Goal: Task Accomplishment & Management: Use online tool/utility

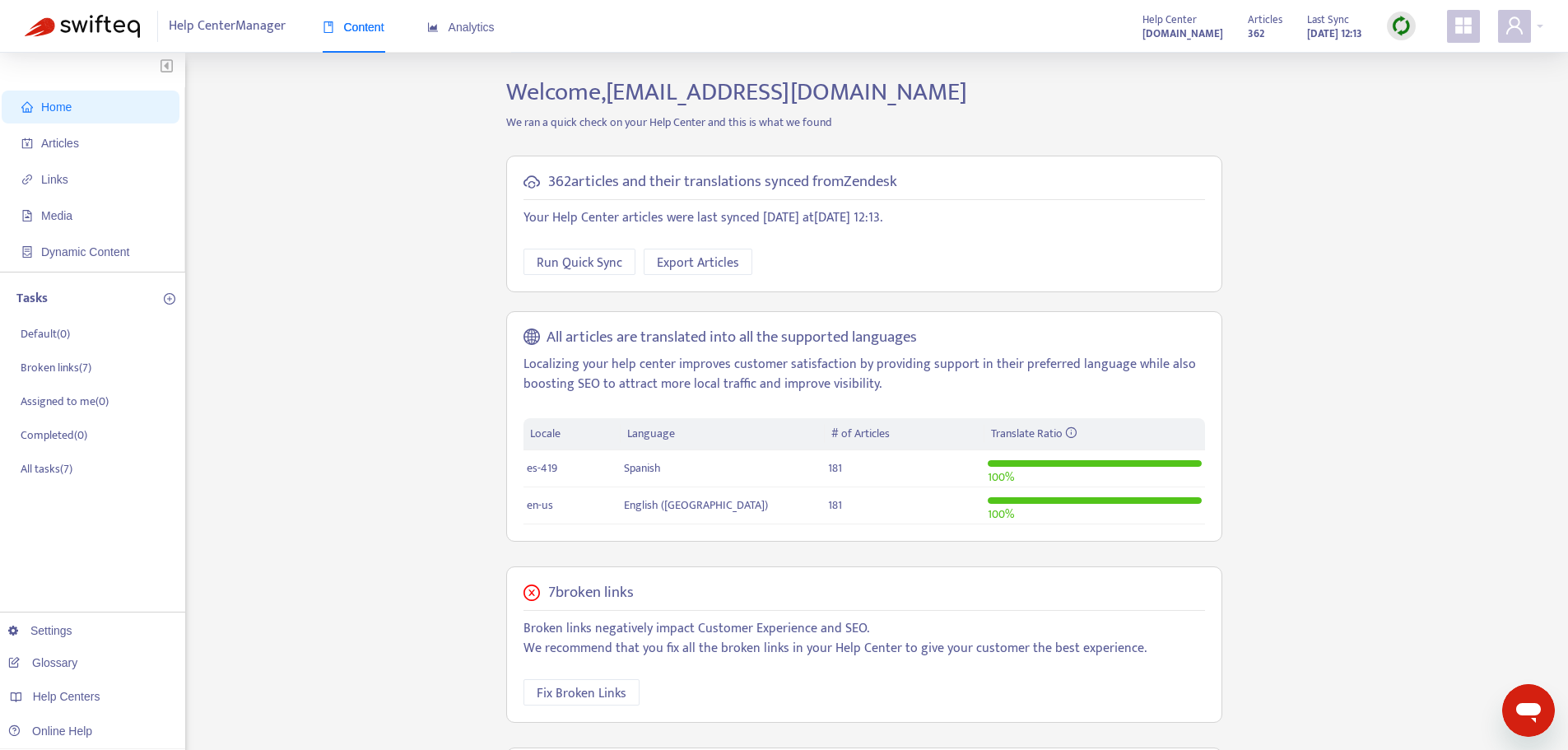
click at [1400, 18] on img at bounding box center [1400, 26] width 20 height 20
click at [1404, 50] on link "Quick Sync" at bounding box center [1435, 59] width 70 height 19
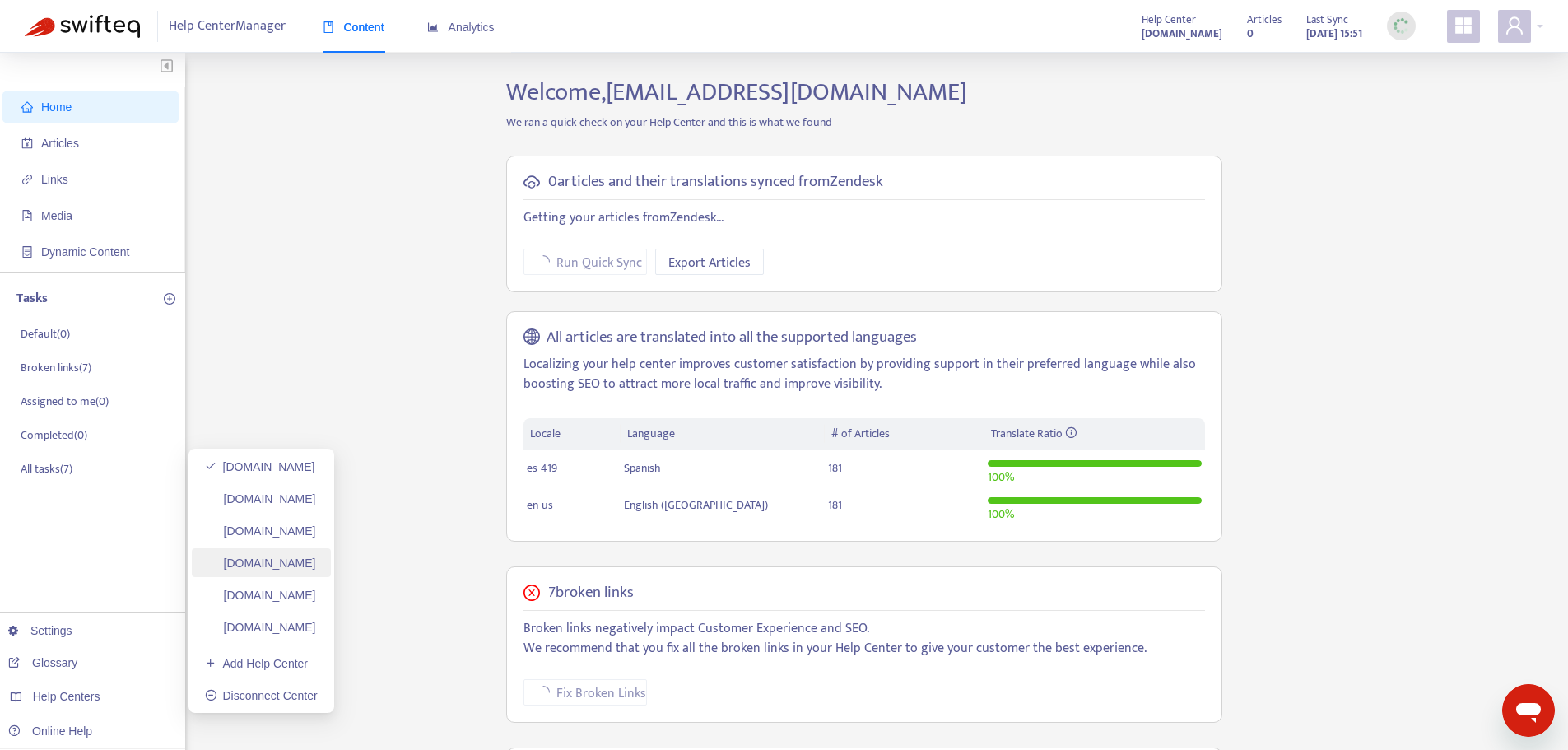
click at [271, 565] on link "[DOMAIN_NAME]" at bounding box center [260, 563] width 111 height 13
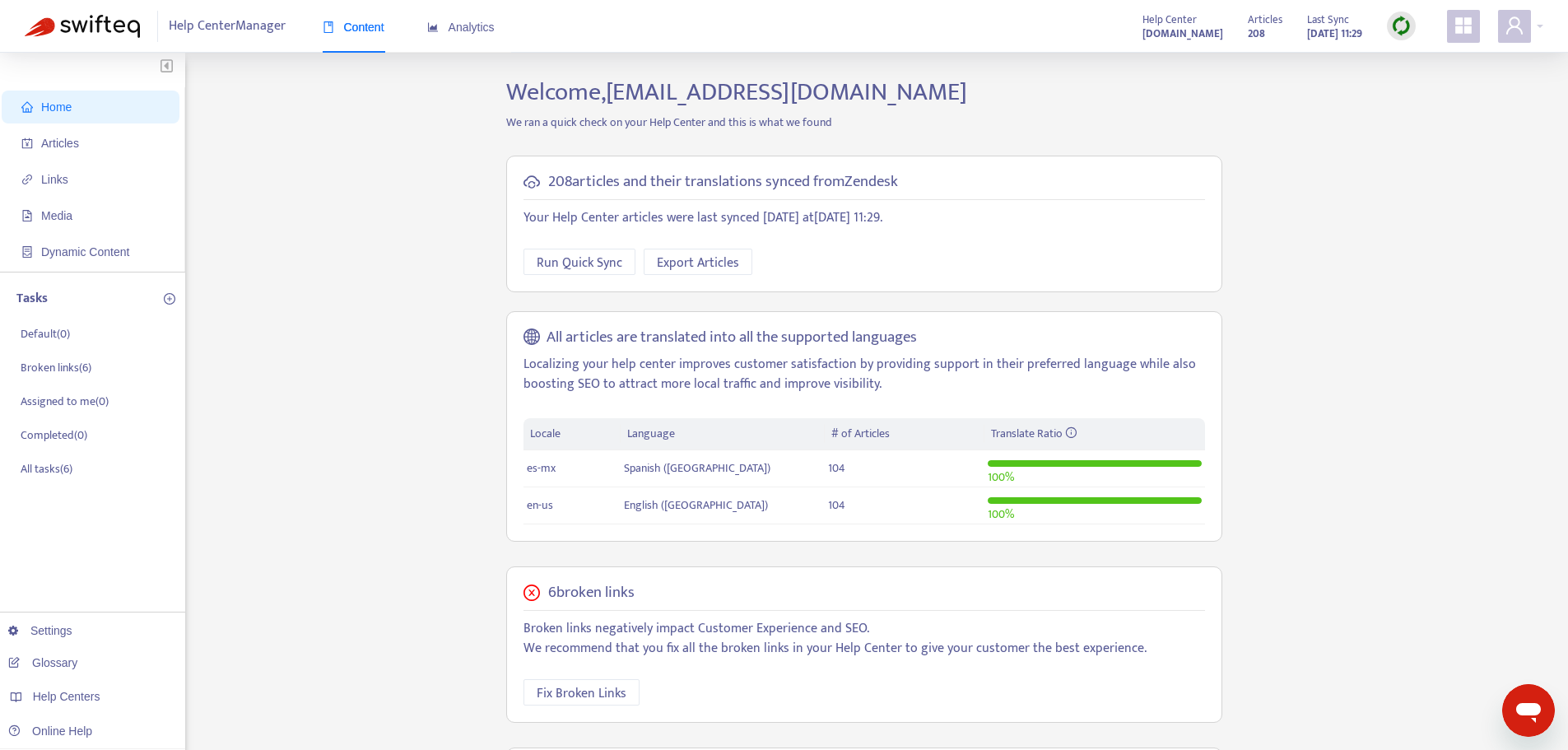
click at [1409, 26] on img at bounding box center [1400, 26] width 20 height 20
click at [1414, 65] on link "Quick Sync" at bounding box center [1435, 59] width 70 height 19
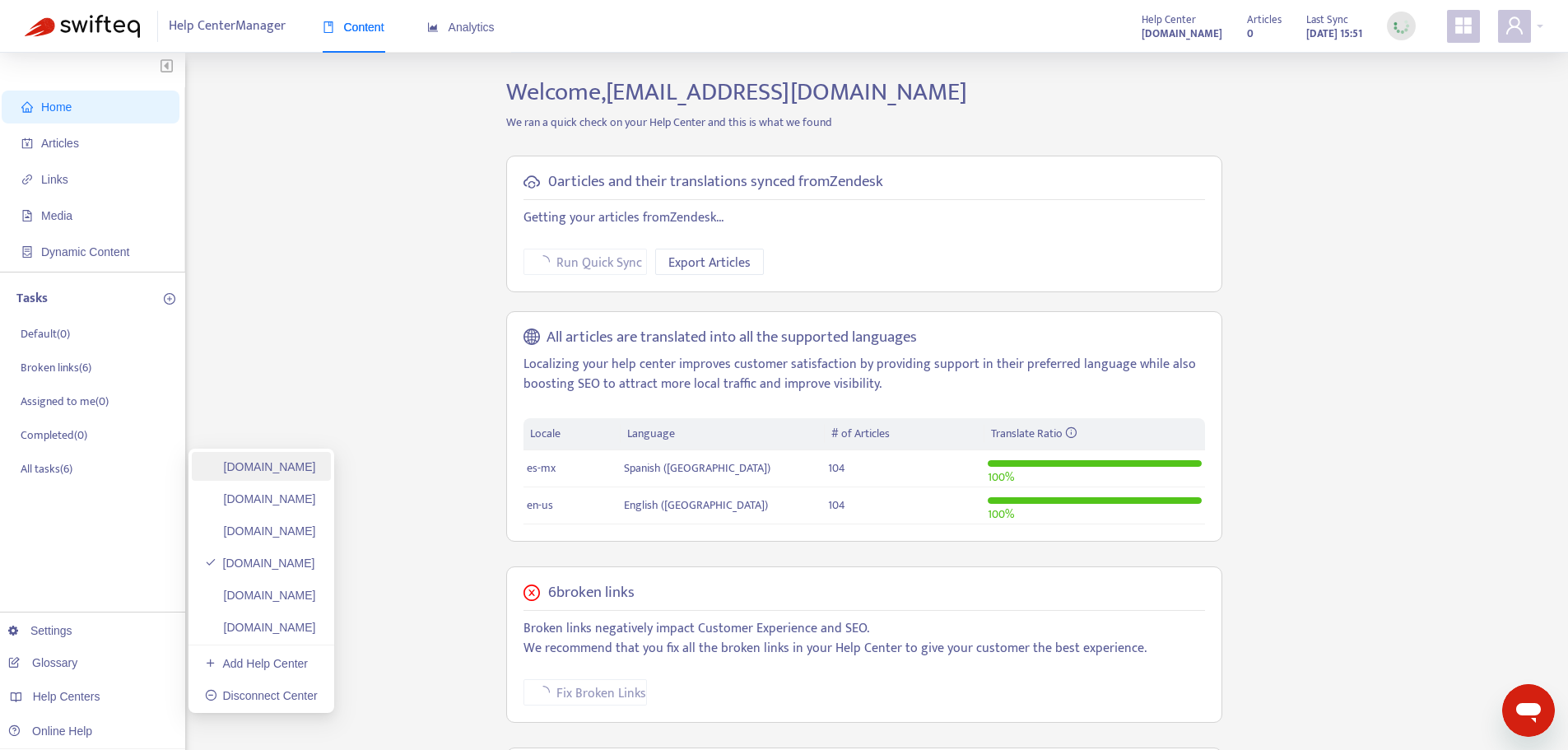
click at [316, 460] on link "[DOMAIN_NAME]" at bounding box center [260, 467] width 111 height 13
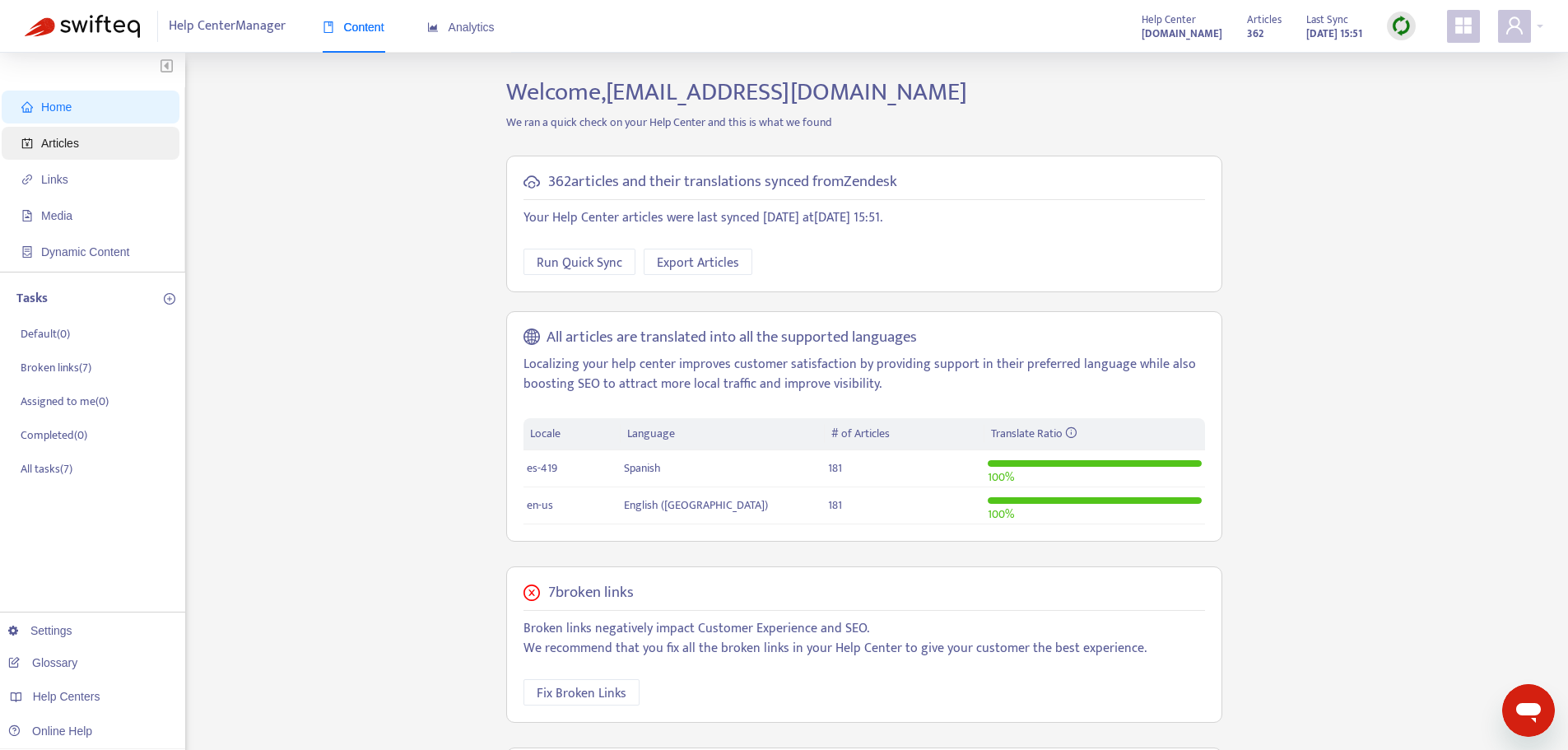
click at [96, 139] on span "Articles" at bounding box center [93, 144] width 144 height 33
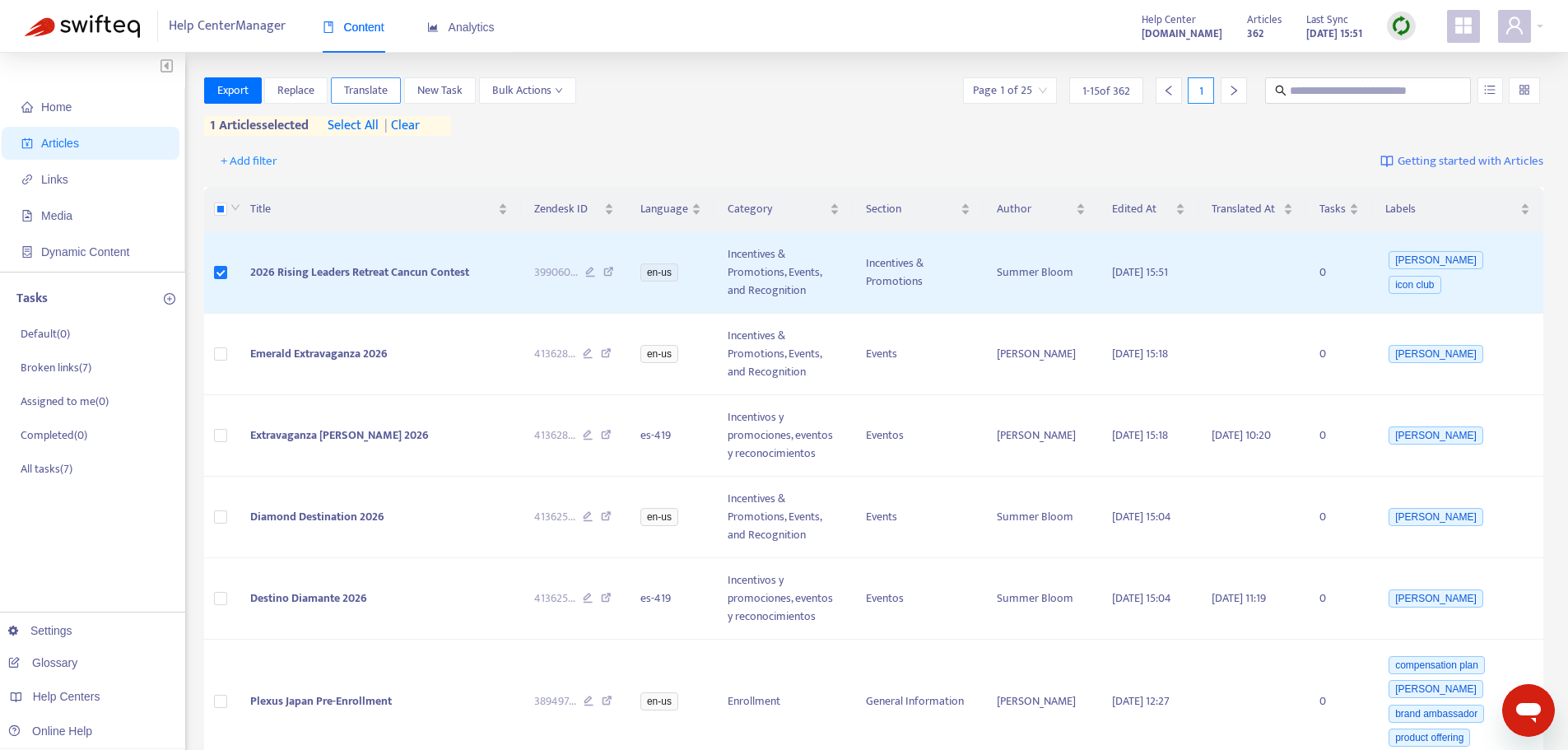
click at [390, 83] on button "Translate" at bounding box center [366, 91] width 70 height 26
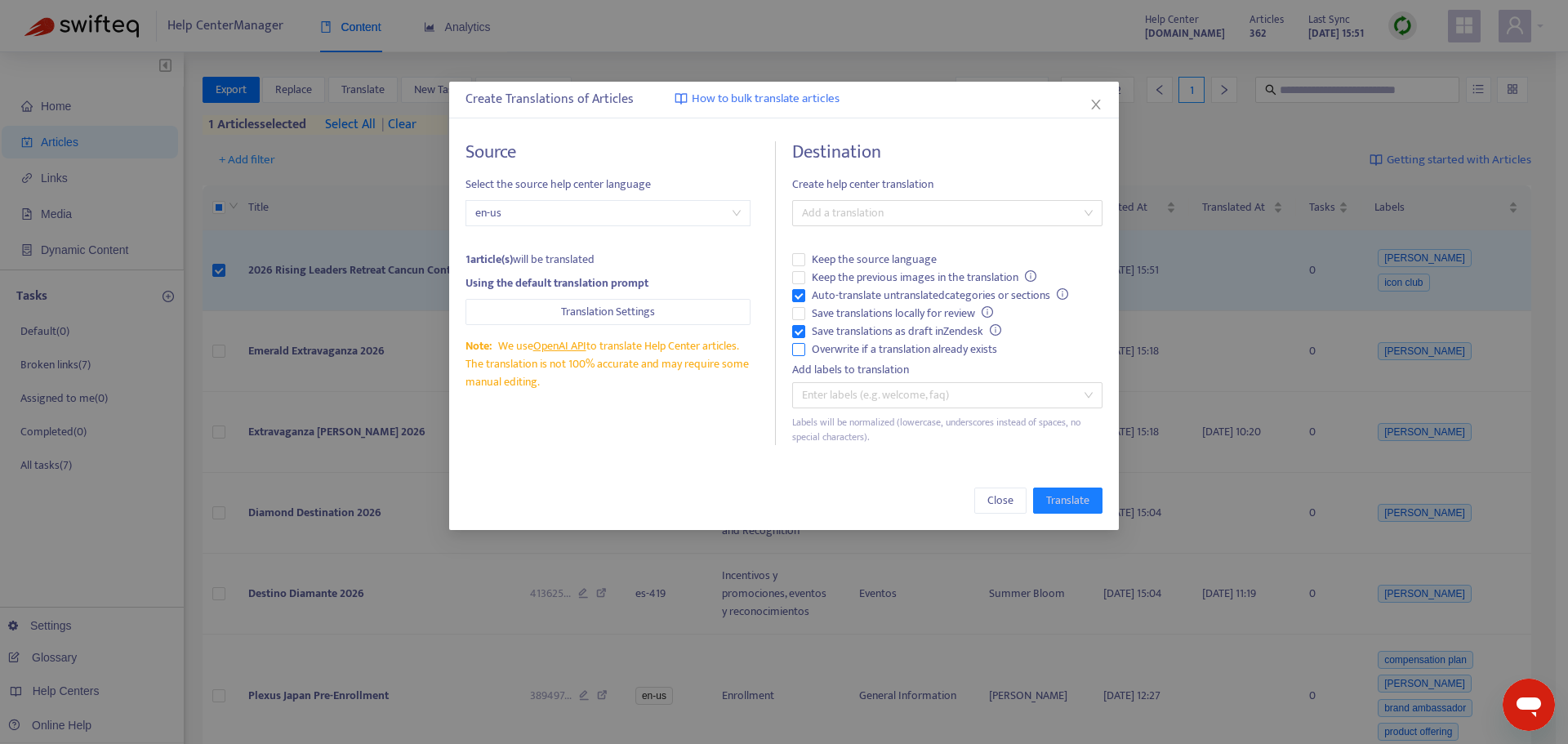
click at [838, 348] on span "Overwrite if a translation already exists" at bounding box center [905, 350] width 198 height 18
click at [840, 298] on span "Auto-translate untranslated categories or sections" at bounding box center [940, 296] width 269 height 18
click at [888, 221] on div at bounding box center [939, 212] width 286 height 19
click at [886, 269] on div "Spanish ( es-419 )" at bounding box center [947, 272] width 284 height 18
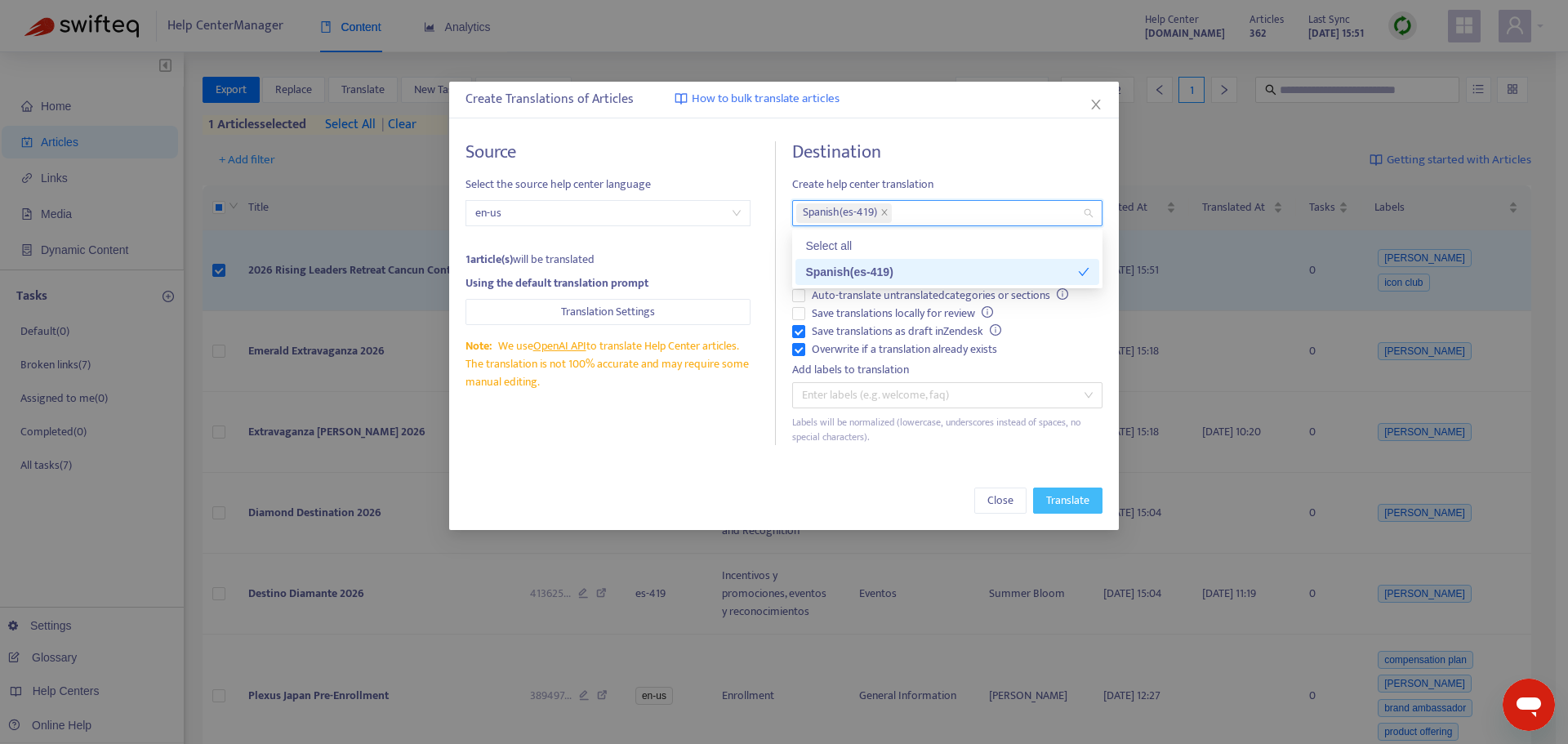
click at [1046, 497] on span "Translate" at bounding box center [1067, 501] width 43 height 18
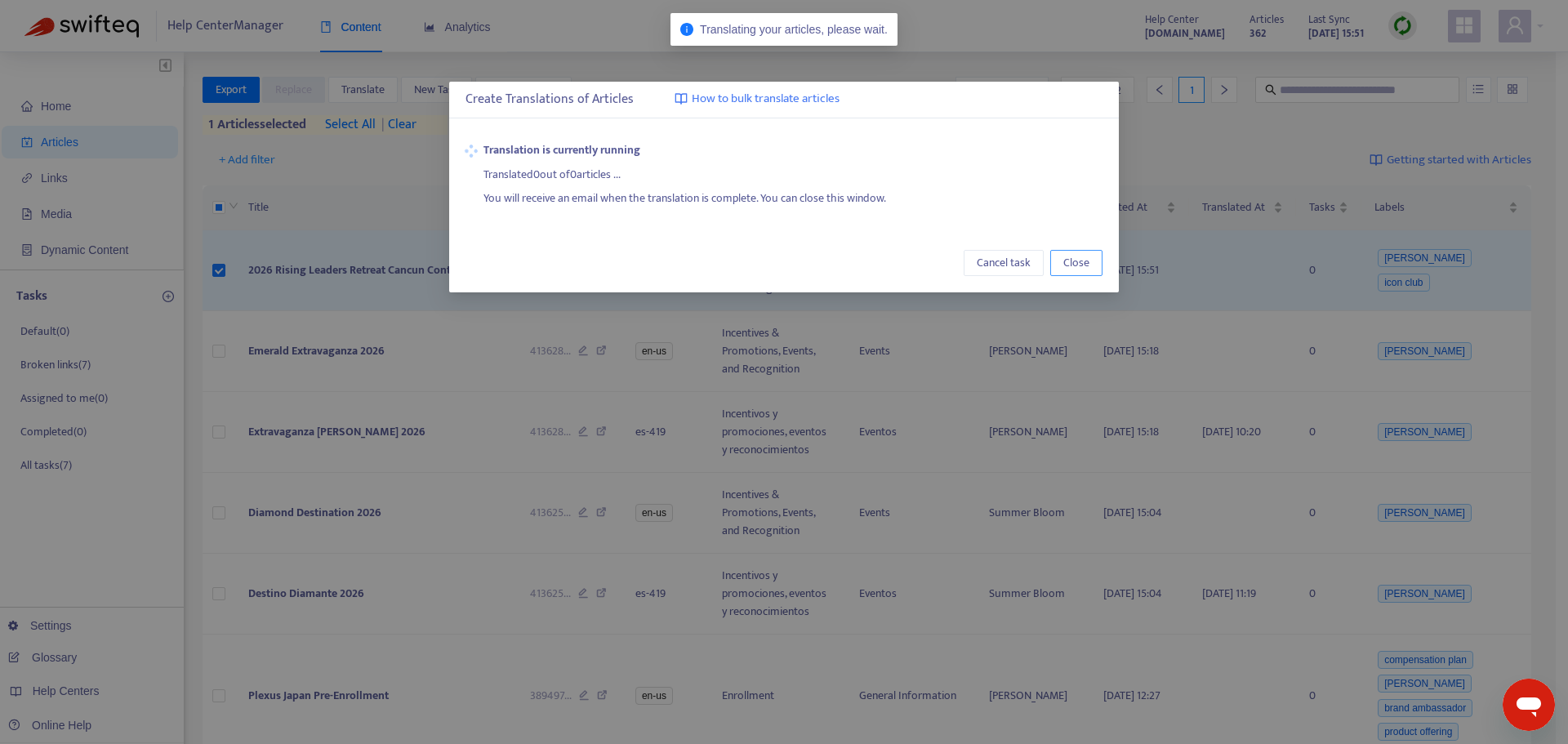
click at [1056, 265] on button "Close" at bounding box center [1076, 263] width 52 height 26
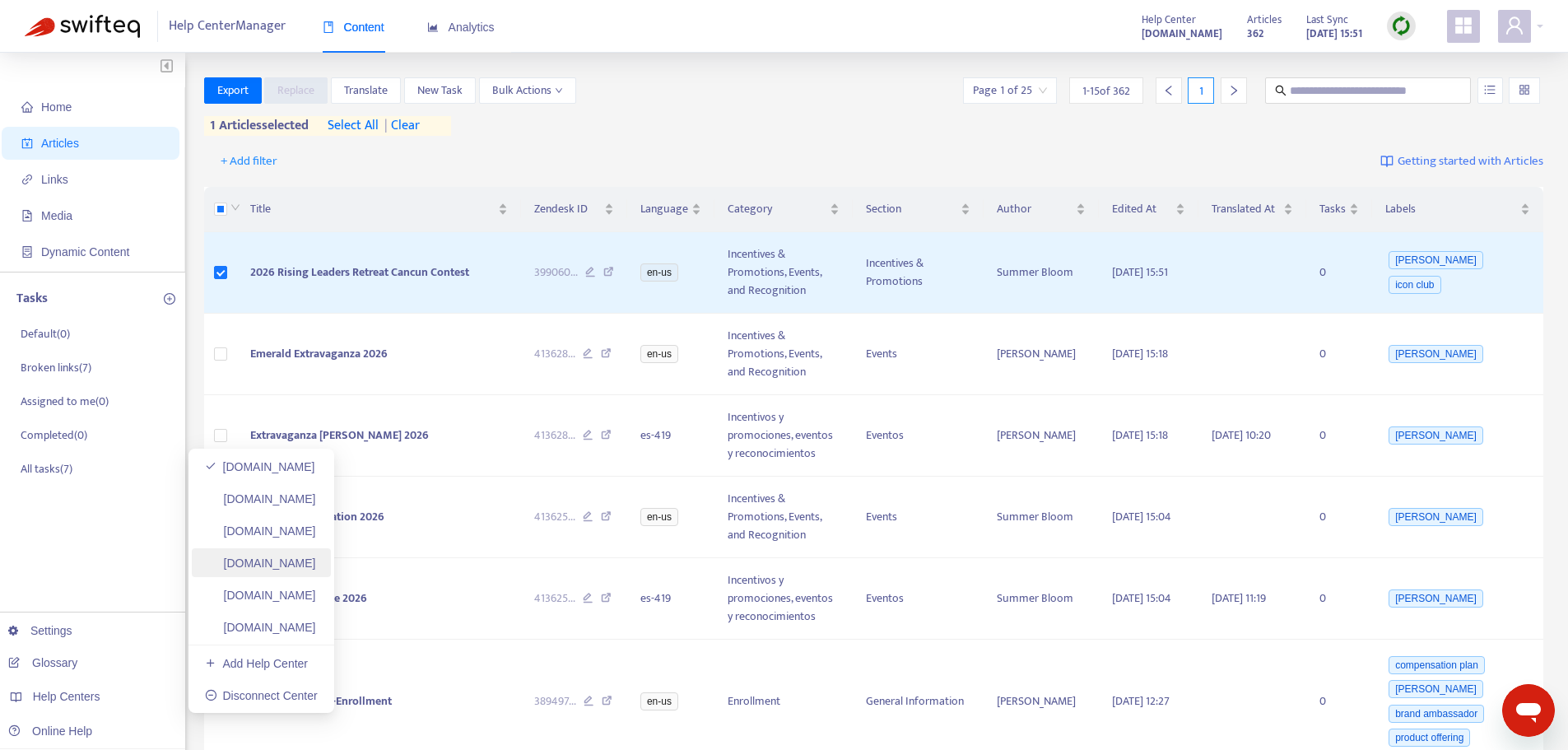
click at [316, 557] on link "[DOMAIN_NAME]" at bounding box center [260, 563] width 111 height 13
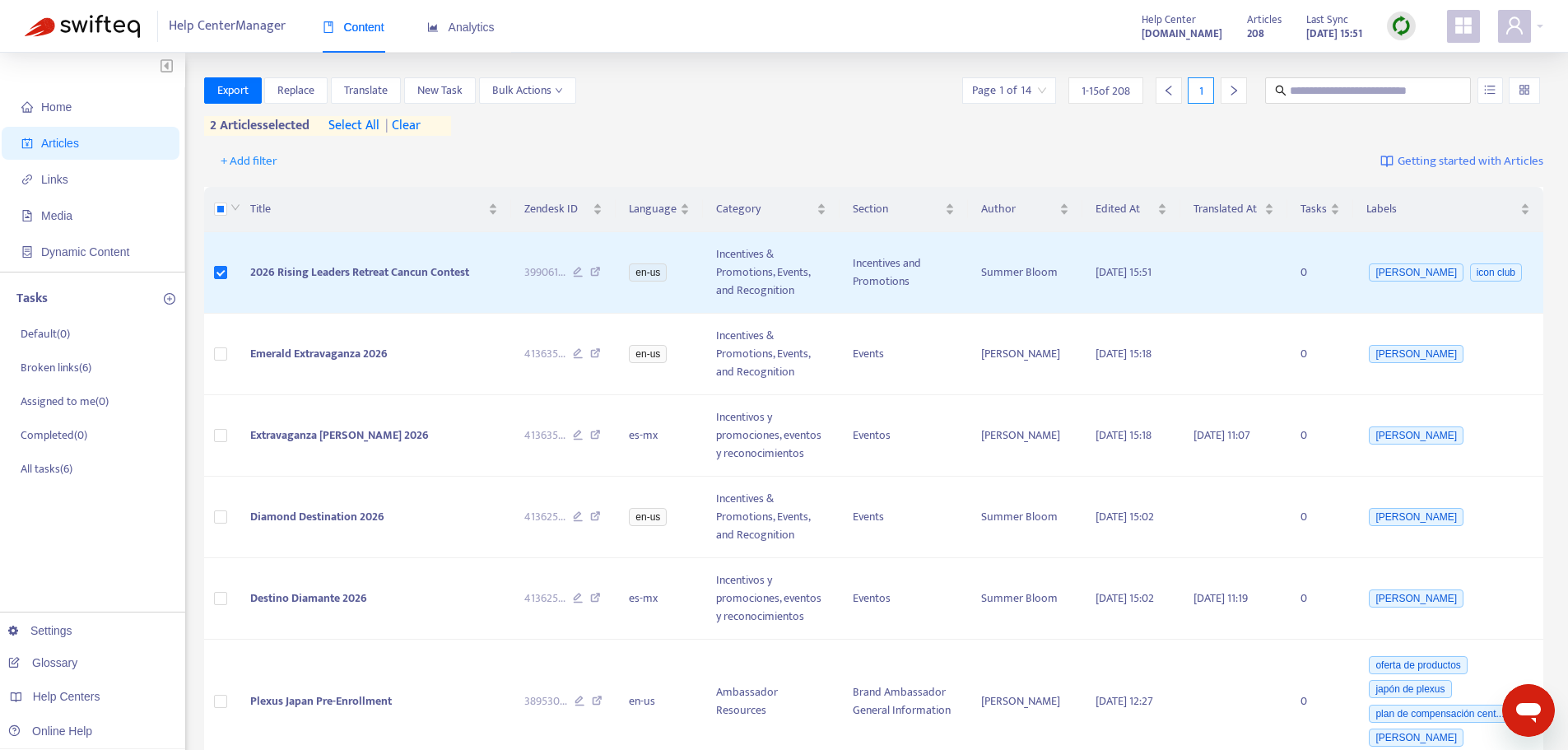
click at [406, 122] on span "| clear" at bounding box center [400, 125] width 41 height 19
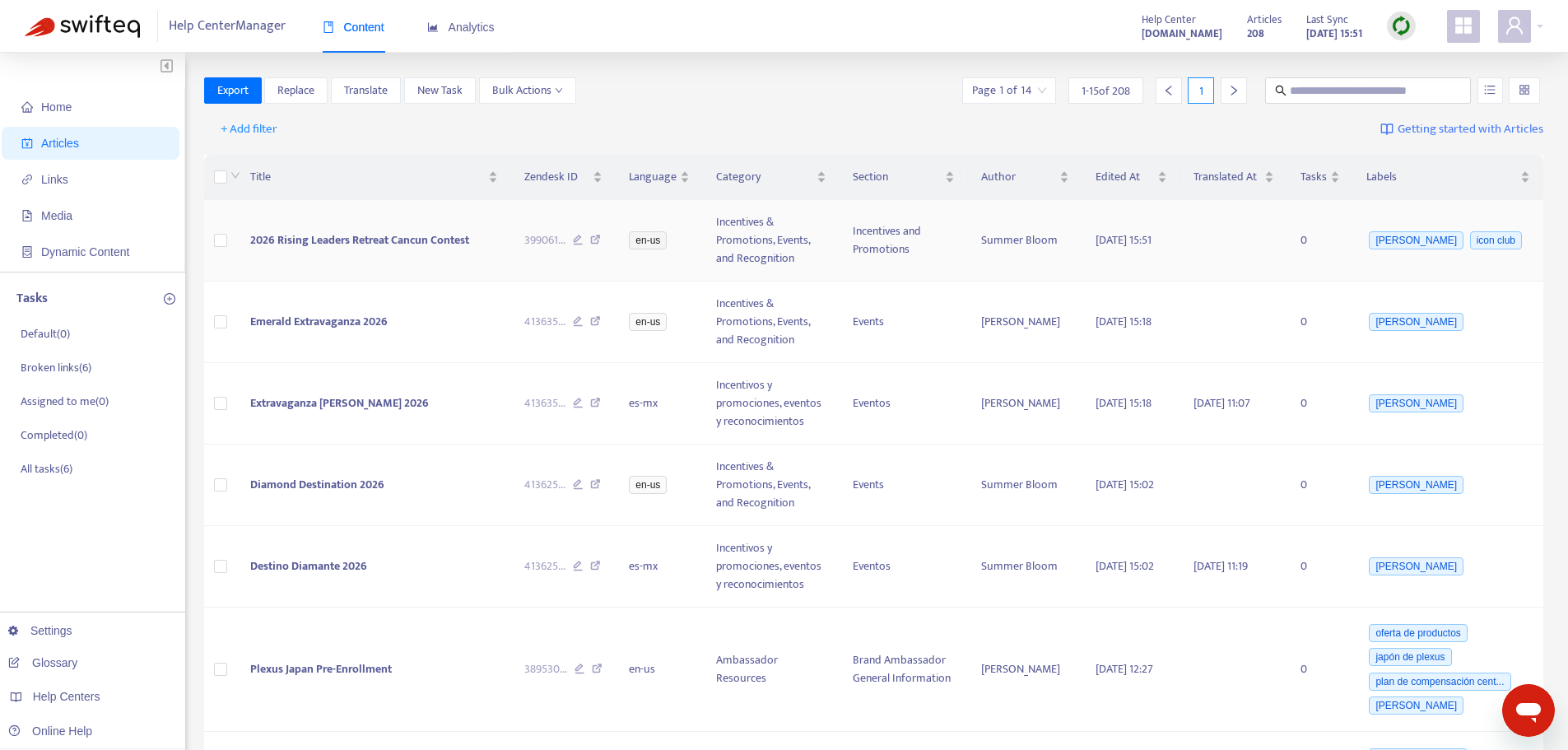
click at [211, 242] on td at bounding box center [220, 241] width 33 height 81
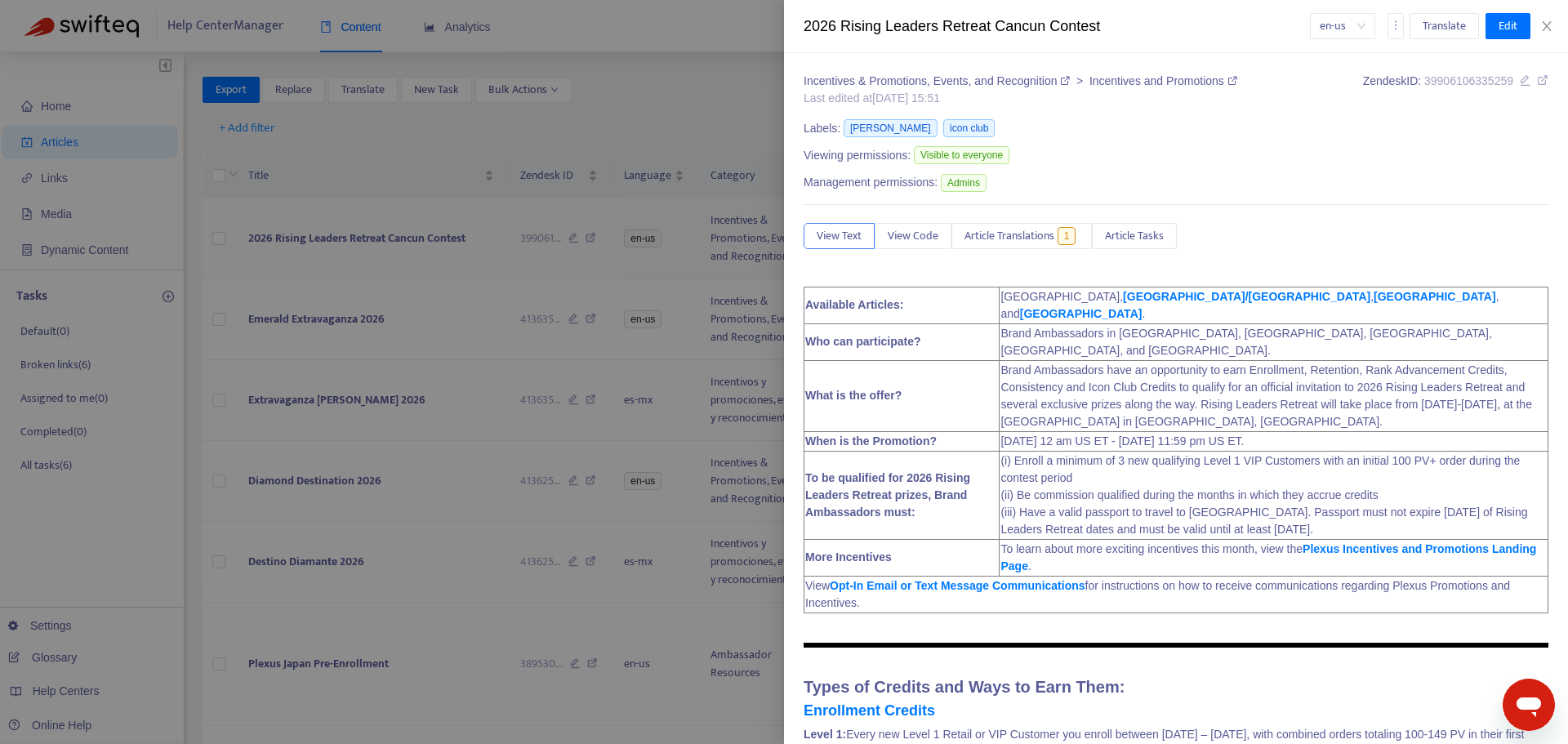
click at [221, 240] on div at bounding box center [784, 372] width 1568 height 744
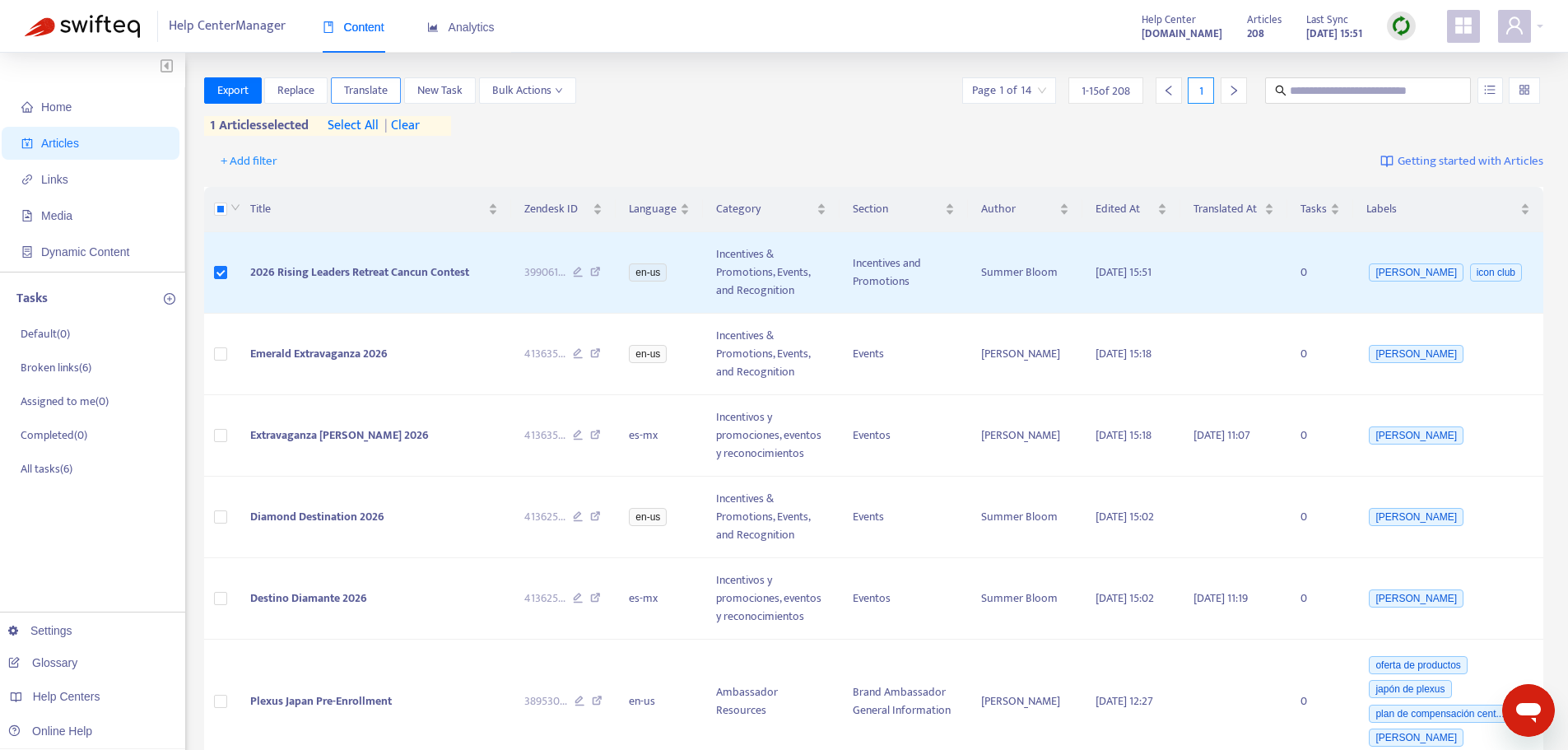
click at [387, 89] on span "Translate" at bounding box center [366, 91] width 44 height 19
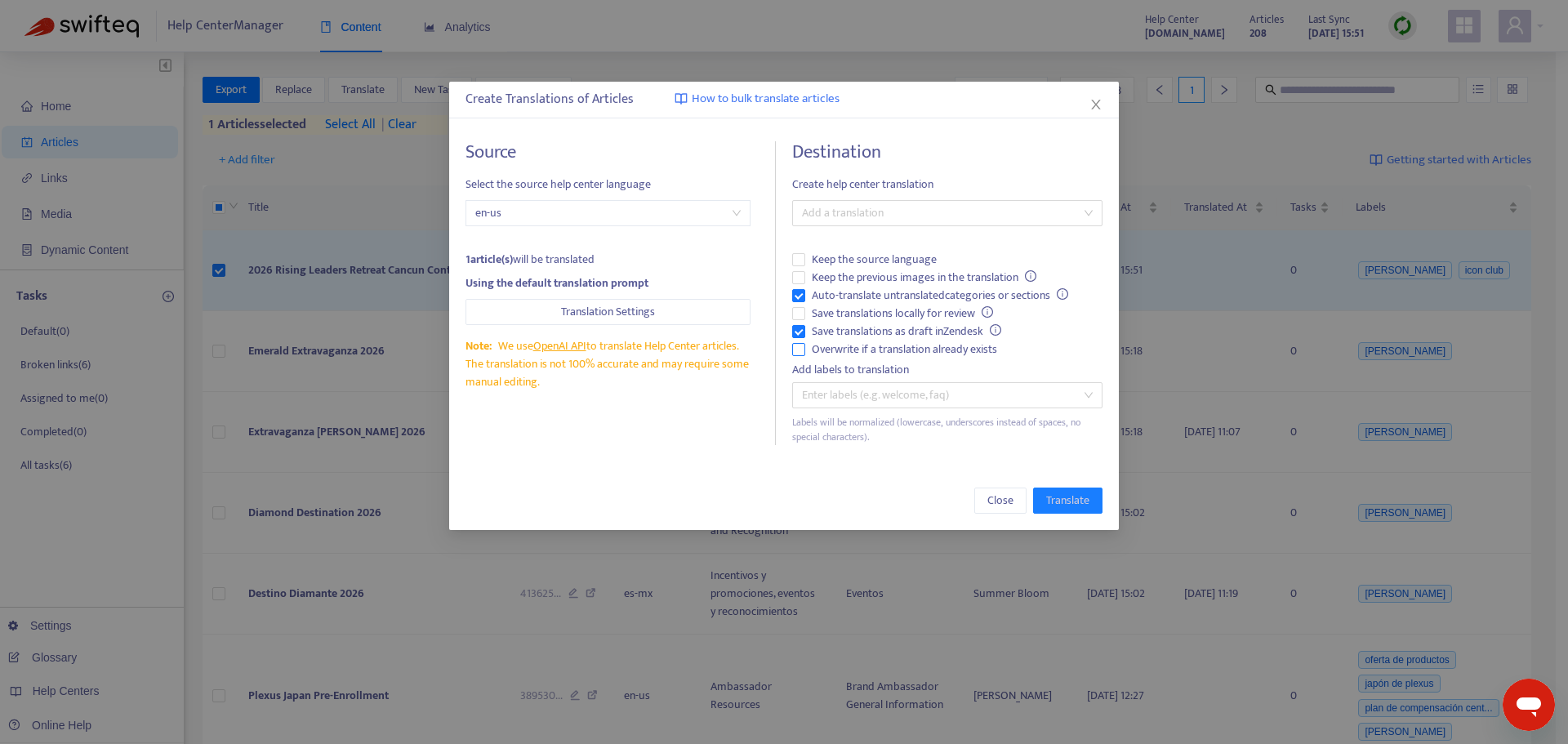
click at [881, 343] on span "Overwrite if a translation already exists" at bounding box center [905, 350] width 198 height 18
click at [855, 296] on span "Auto-translate untranslated categories or sections" at bounding box center [940, 296] width 269 height 18
click at [829, 209] on div at bounding box center [939, 212] width 286 height 19
click at [847, 263] on div "Spanish ([GEOGRAPHIC_DATA]) ( es-mx )" at bounding box center [947, 272] width 284 height 18
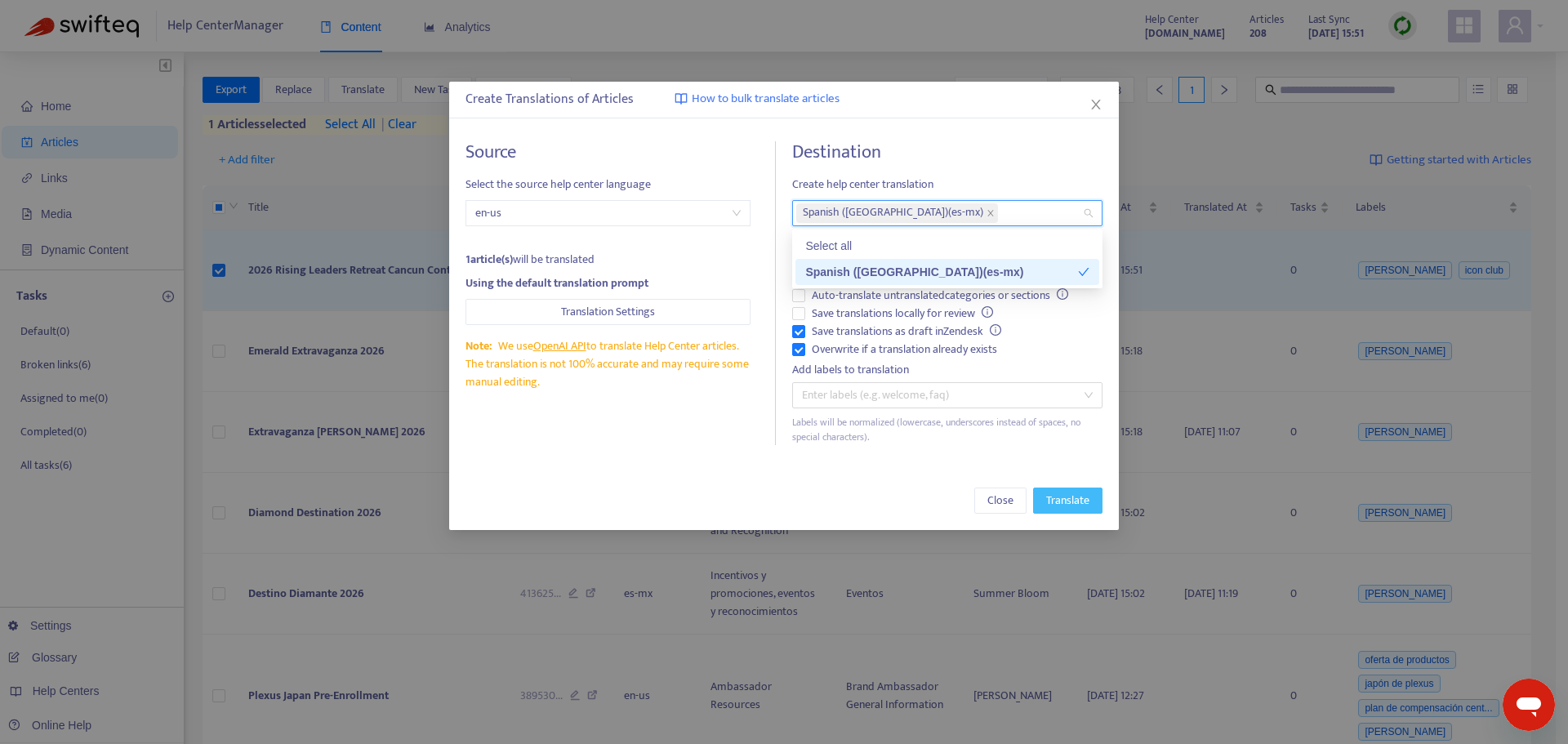
click at [1085, 501] on span "Translate" at bounding box center [1067, 501] width 43 height 18
